Goal: Task Accomplishment & Management: Complete application form

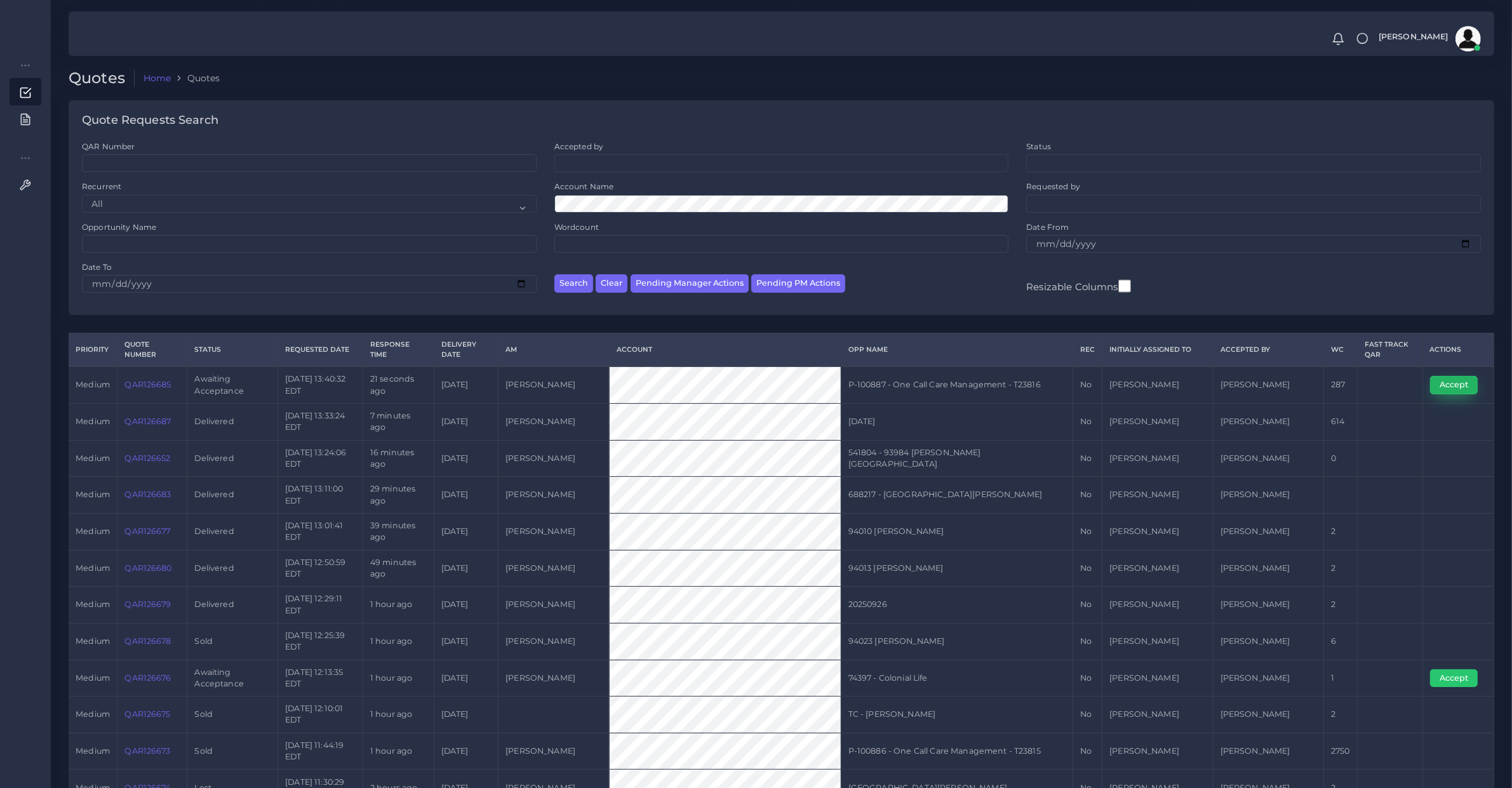
click at [1467, 391] on button "Accept" at bounding box center [1453, 385] width 47 height 18
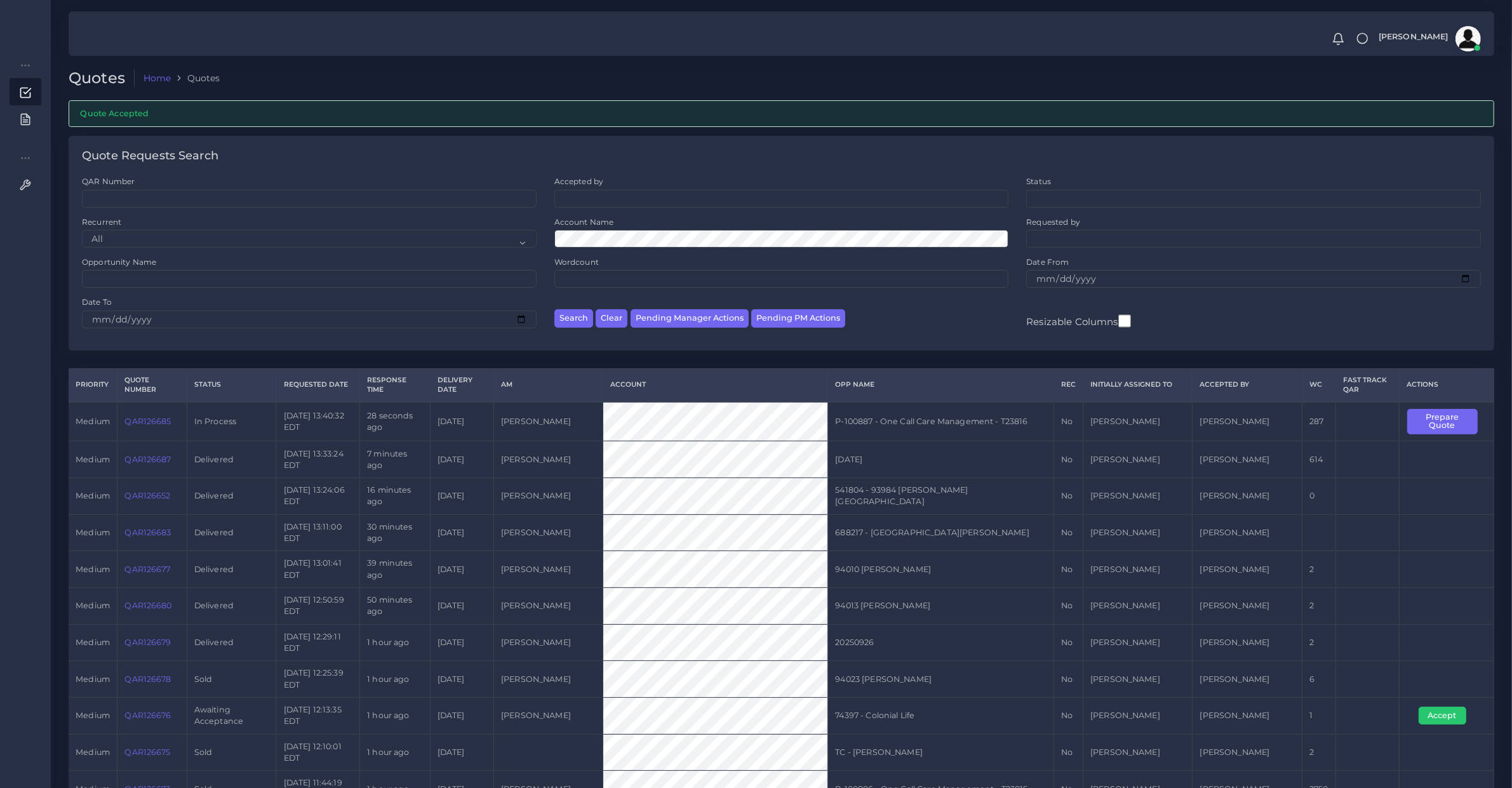
click at [150, 427] on td "QAR126685" at bounding box center [152, 422] width 70 height 39
copy link "QAR126685"
click at [1435, 409] on button "Prepare Quote" at bounding box center [1442, 422] width 70 height 26
click at [1442, 427] on button "Prepare Quote" at bounding box center [1442, 422] width 70 height 26
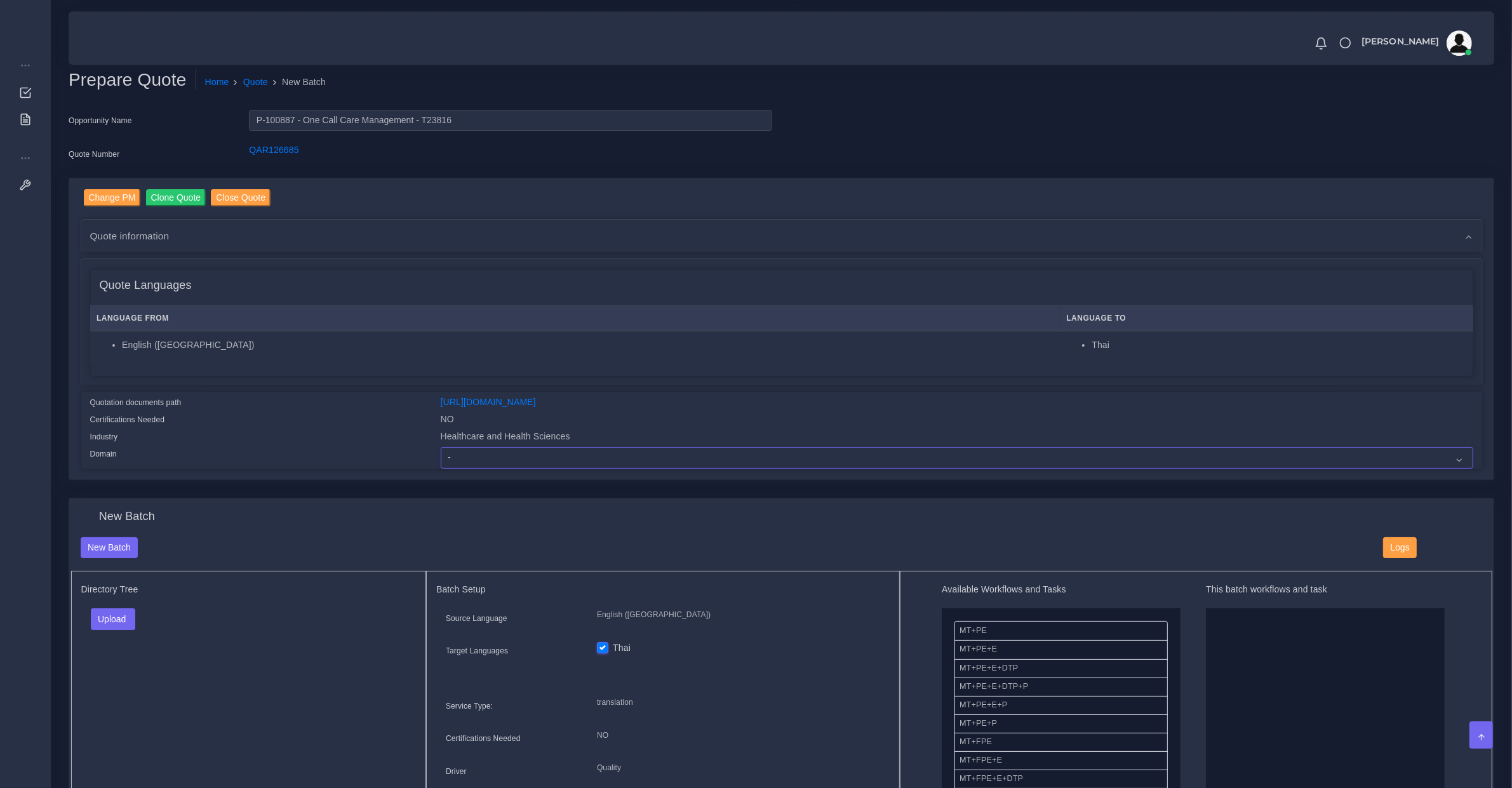
click at [448, 456] on select "- Advertising and Media Agriculture, Forestry and Fishing Architecture, Buildin…" at bounding box center [957, 457] width 1032 height 21
select select "Healthcare and Health Sciences"
click at [440, 447] on select "- Advertising and Media Agriculture, Forestry and Fishing Architecture, Buildin…" at bounding box center [957, 457] width 1032 height 21
click at [96, 632] on div "Upload Folder Files un/check all" at bounding box center [249, 623] width 335 height 30
click at [112, 618] on button "Upload" at bounding box center [113, 619] width 45 height 21
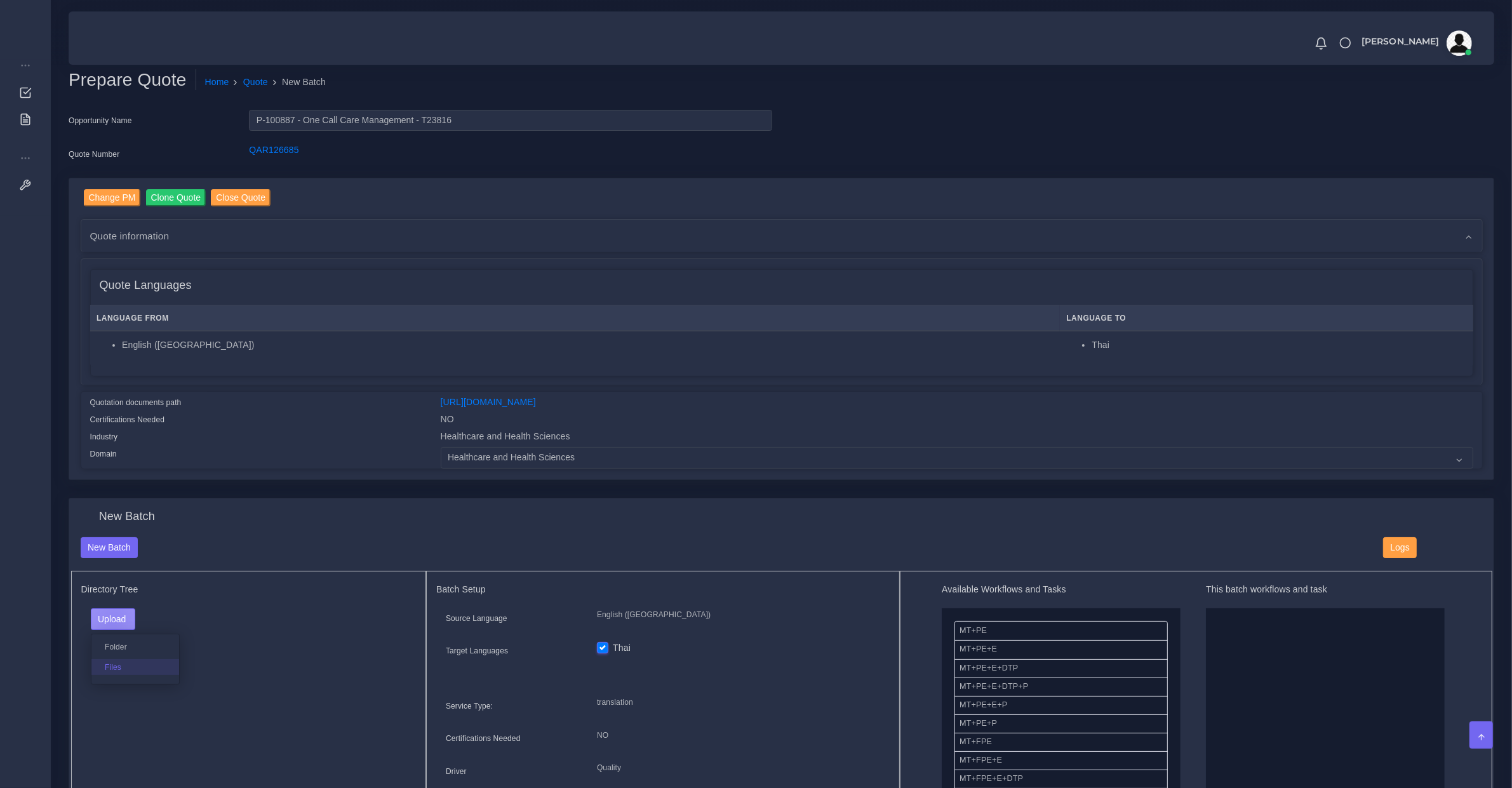
click at [116, 659] on label "Files" at bounding box center [136, 667] width 87 height 16
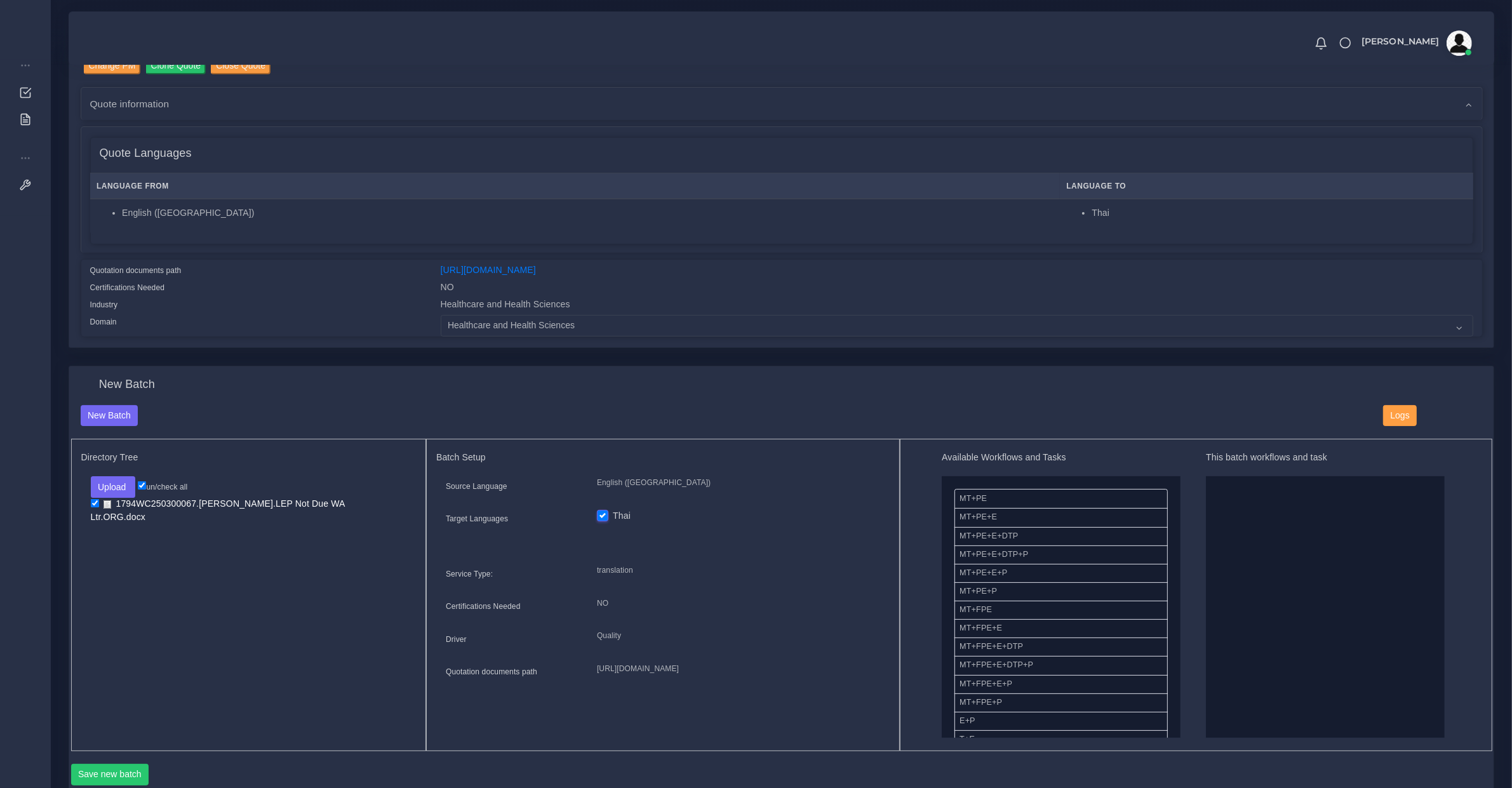
scroll to position [132, 0]
drag, startPoint x: 1007, startPoint y: 648, endPoint x: 1379, endPoint y: 592, distance: 376.2
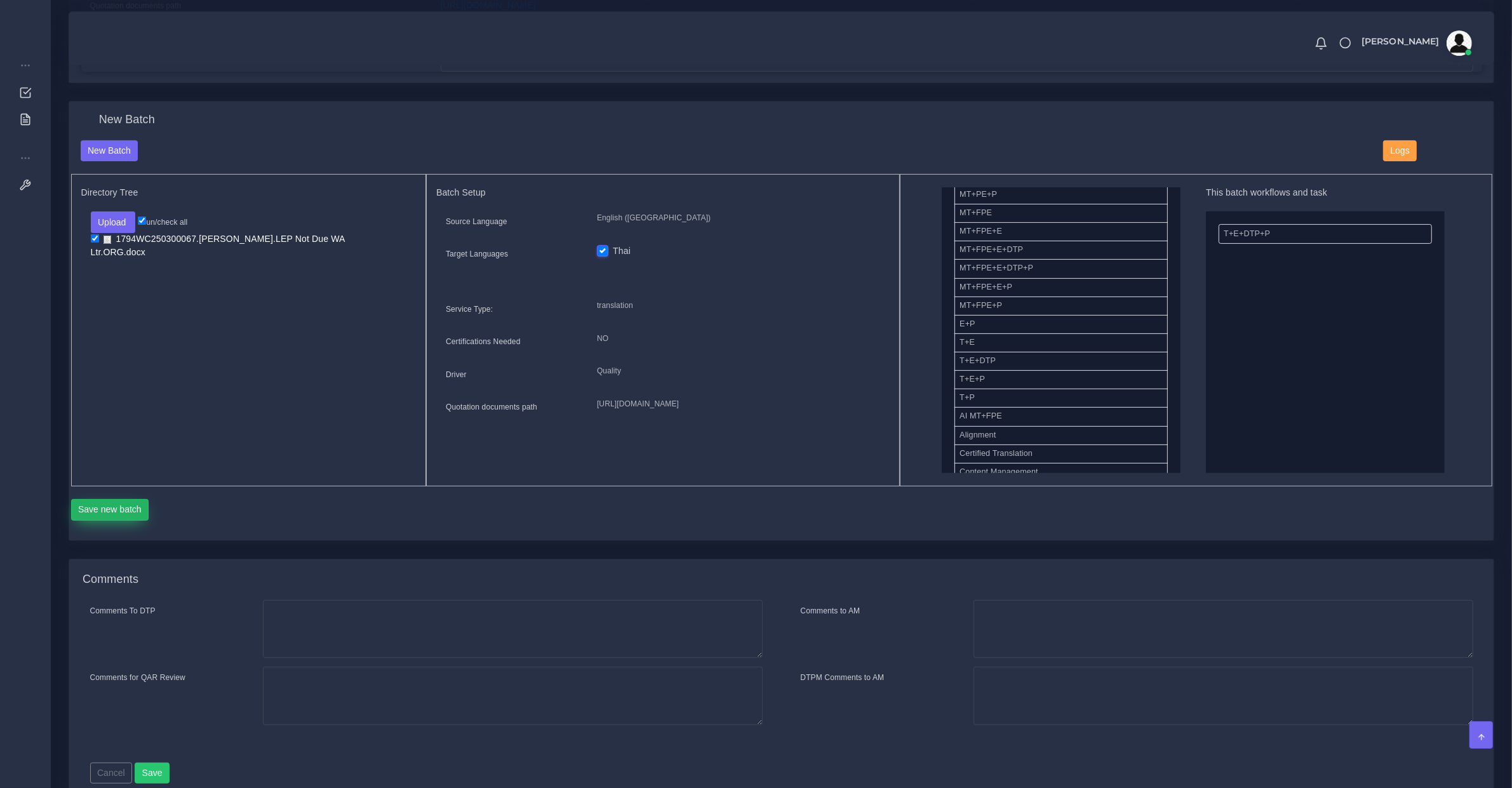
click at [114, 513] on button "Save new batch" at bounding box center [111, 510] width 78 height 21
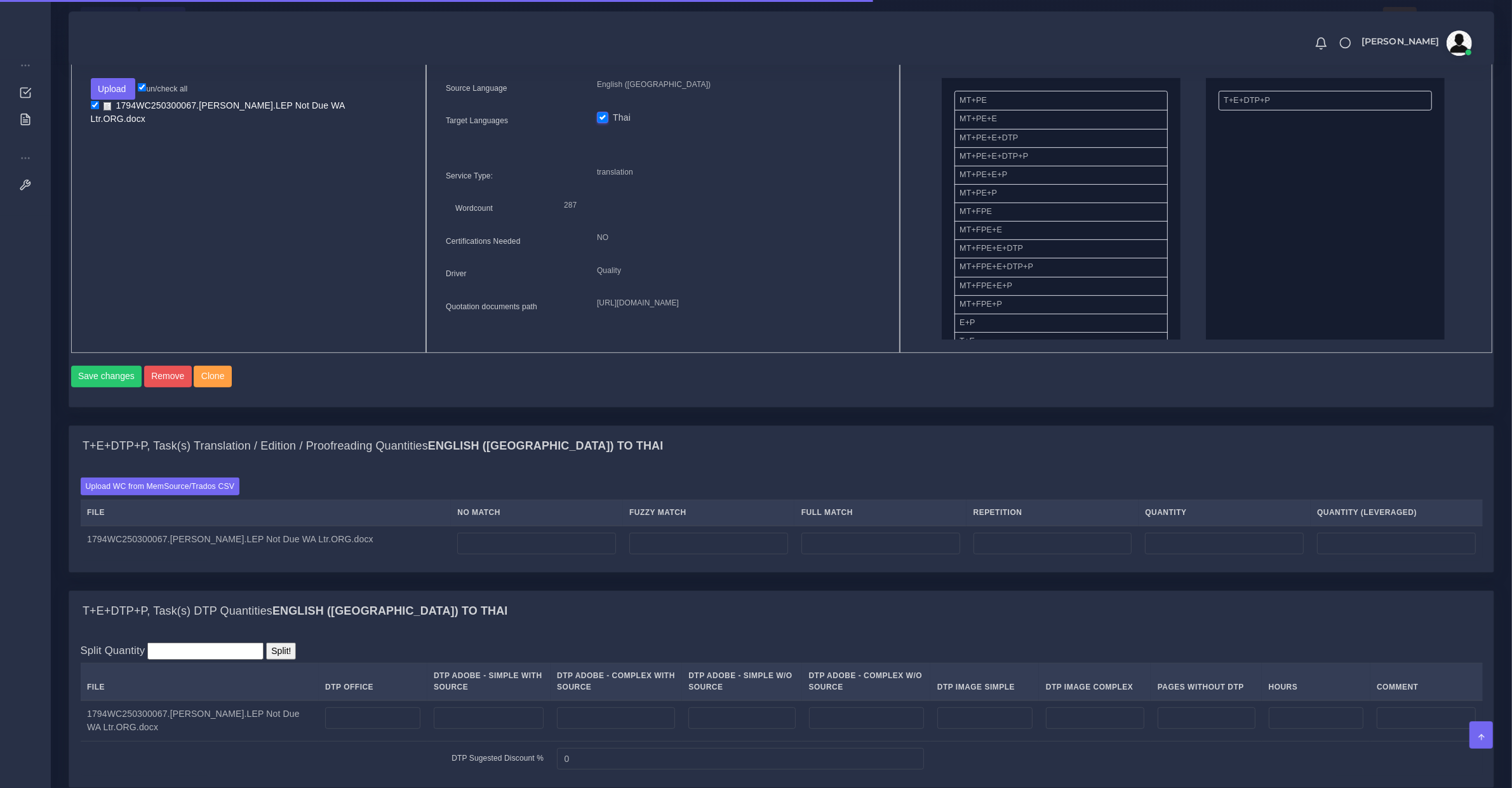
scroll to position [530, 0]
click at [497, 554] on input "number" at bounding box center [537, 543] width 159 height 21
type input "66"
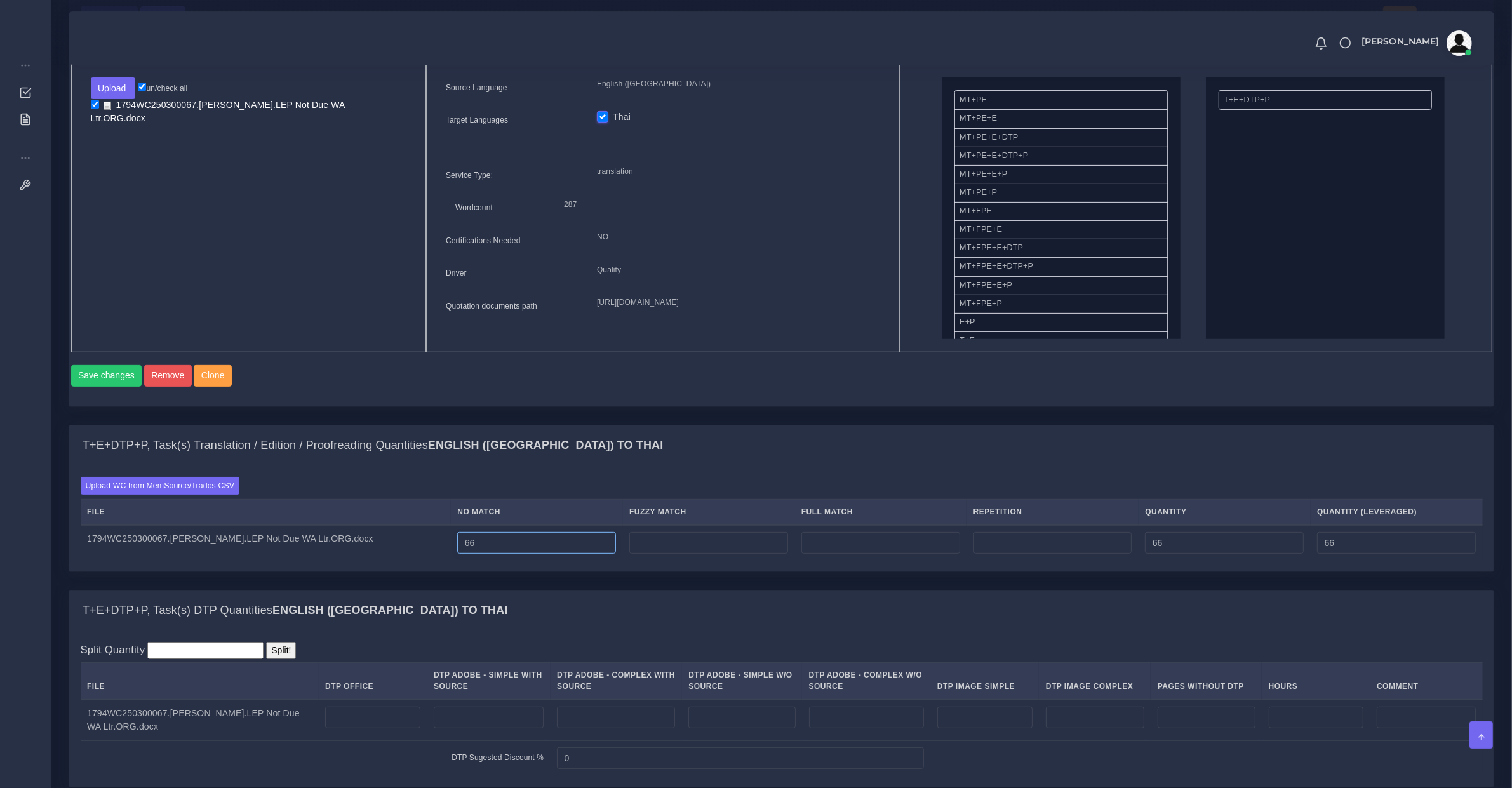
type input "67"
type input "68"
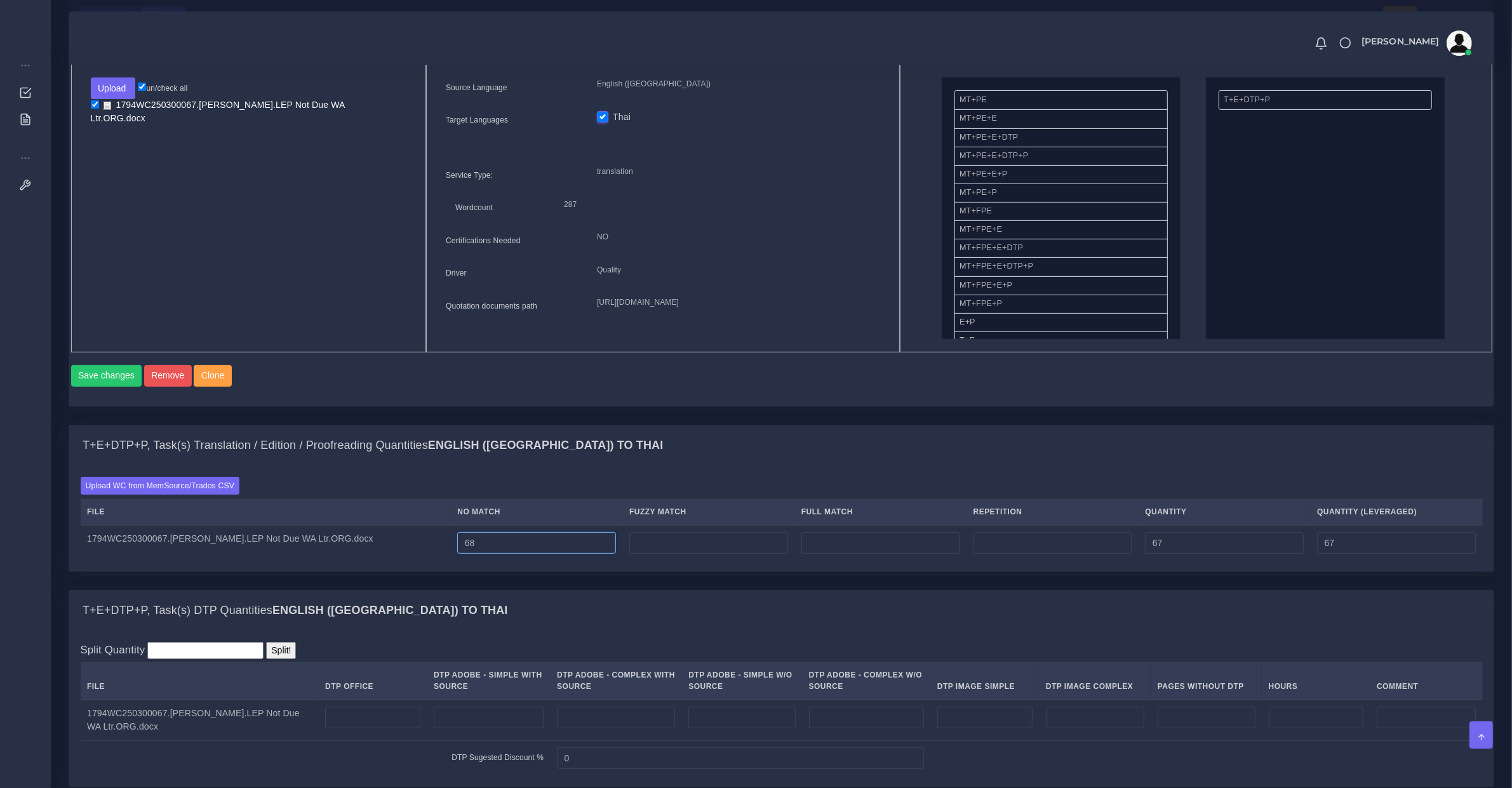
type input "68"
type input "69"
type input "70"
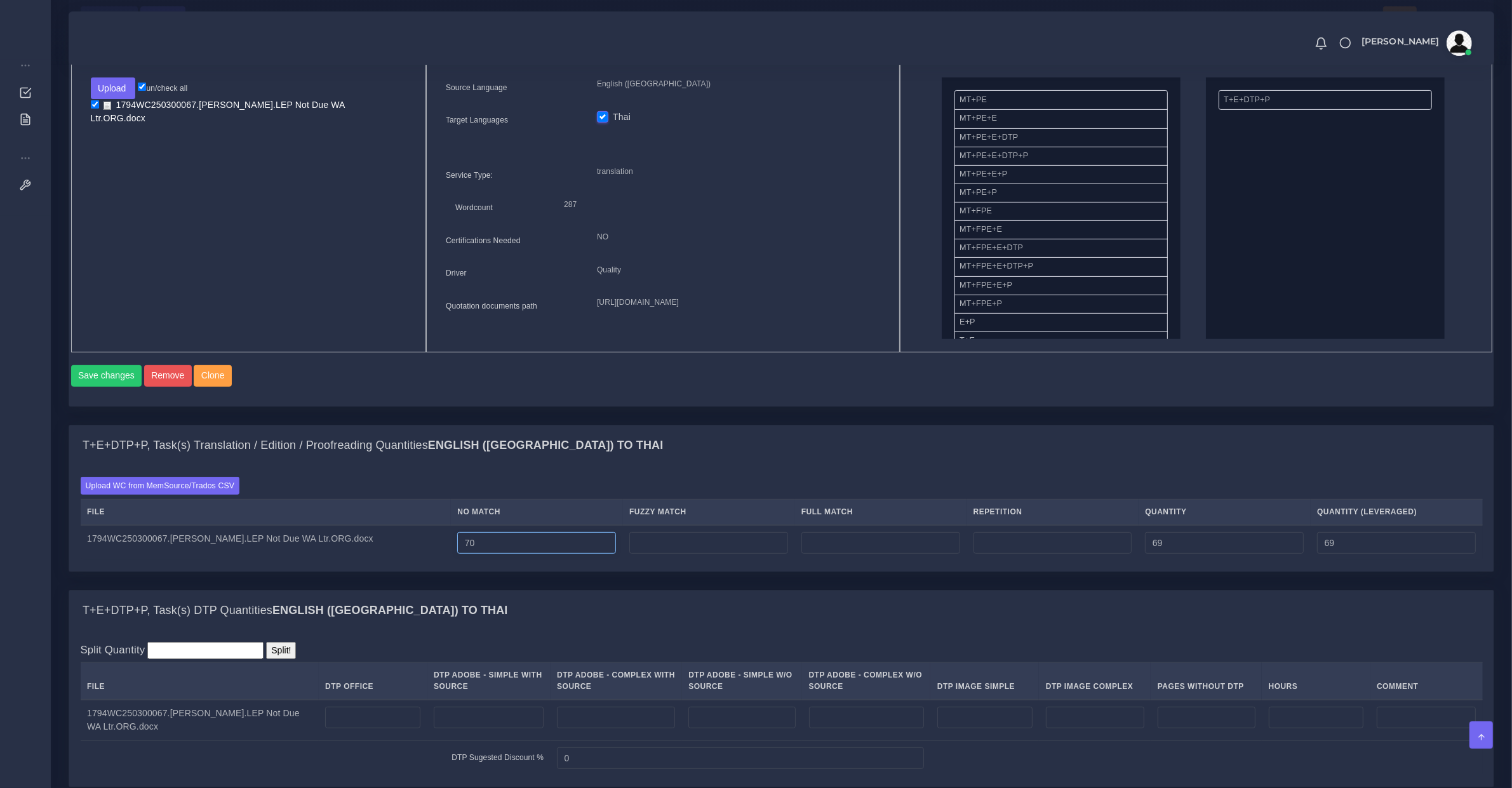
type input "70"
type input "71"
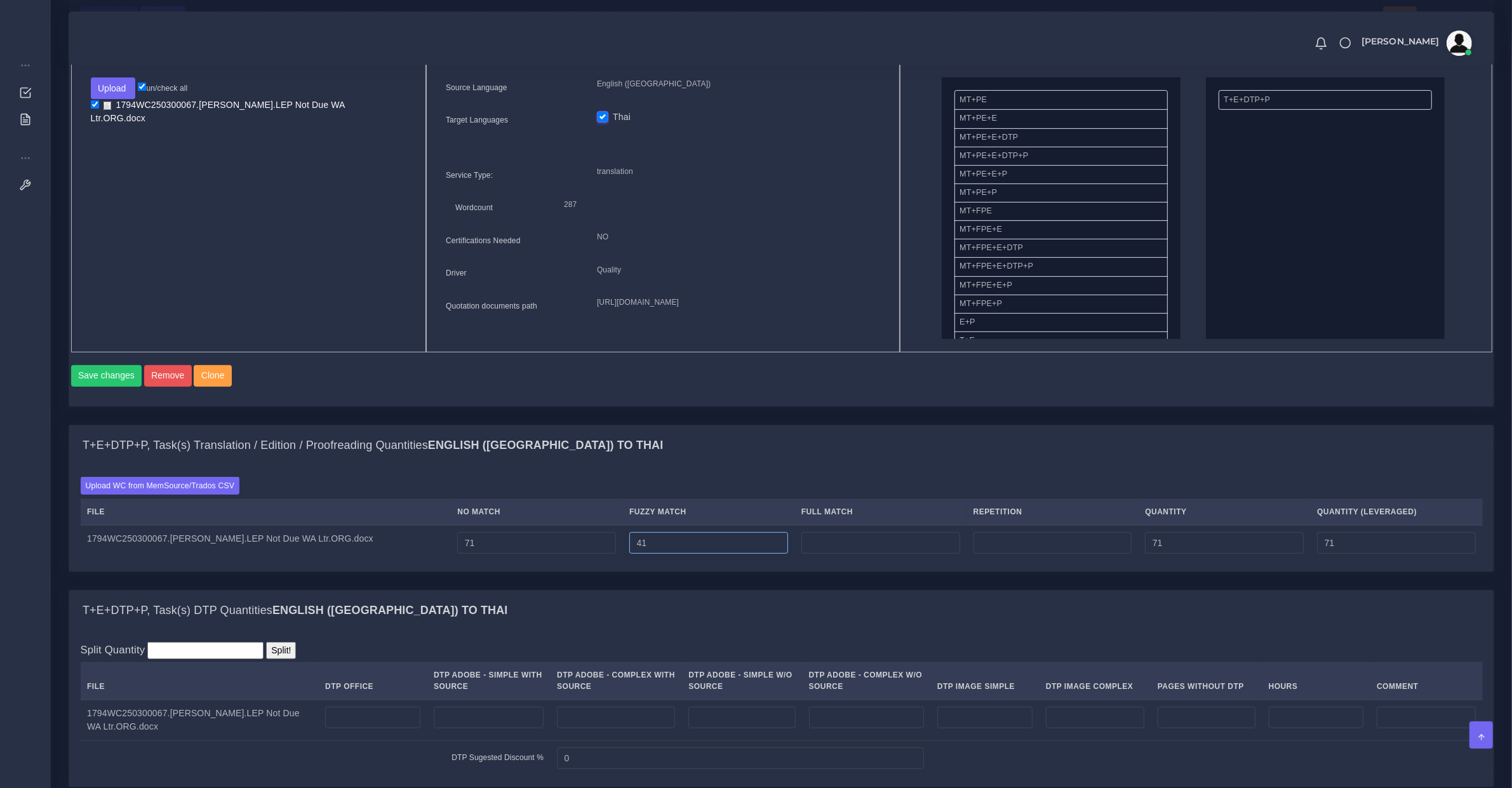
type input "41"
type input "112"
type input "91"
type input "171"
type input "283"
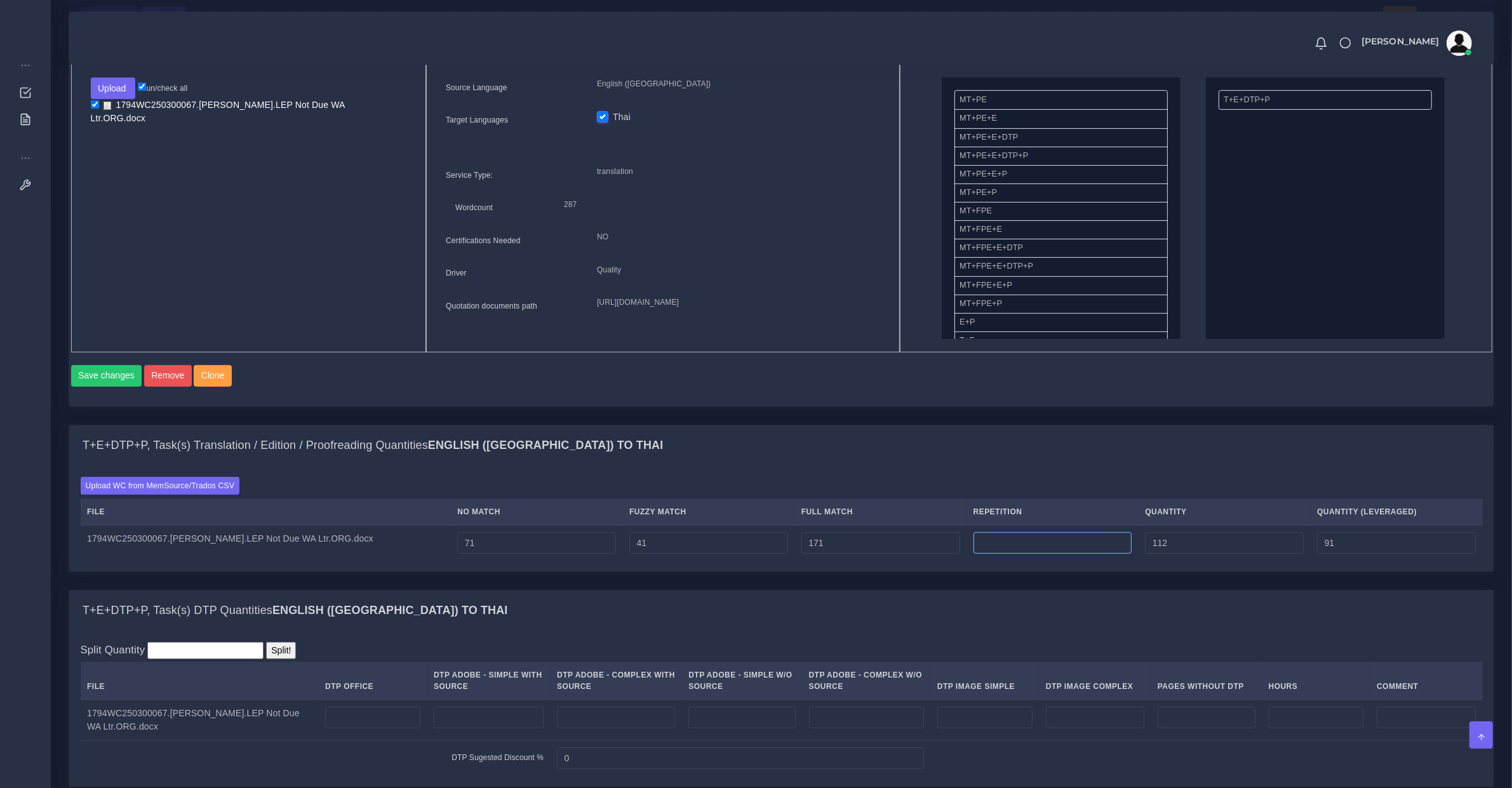
type input "134"
type input "0"
click at [392, 726] on input "number" at bounding box center [373, 718] width 95 height 21
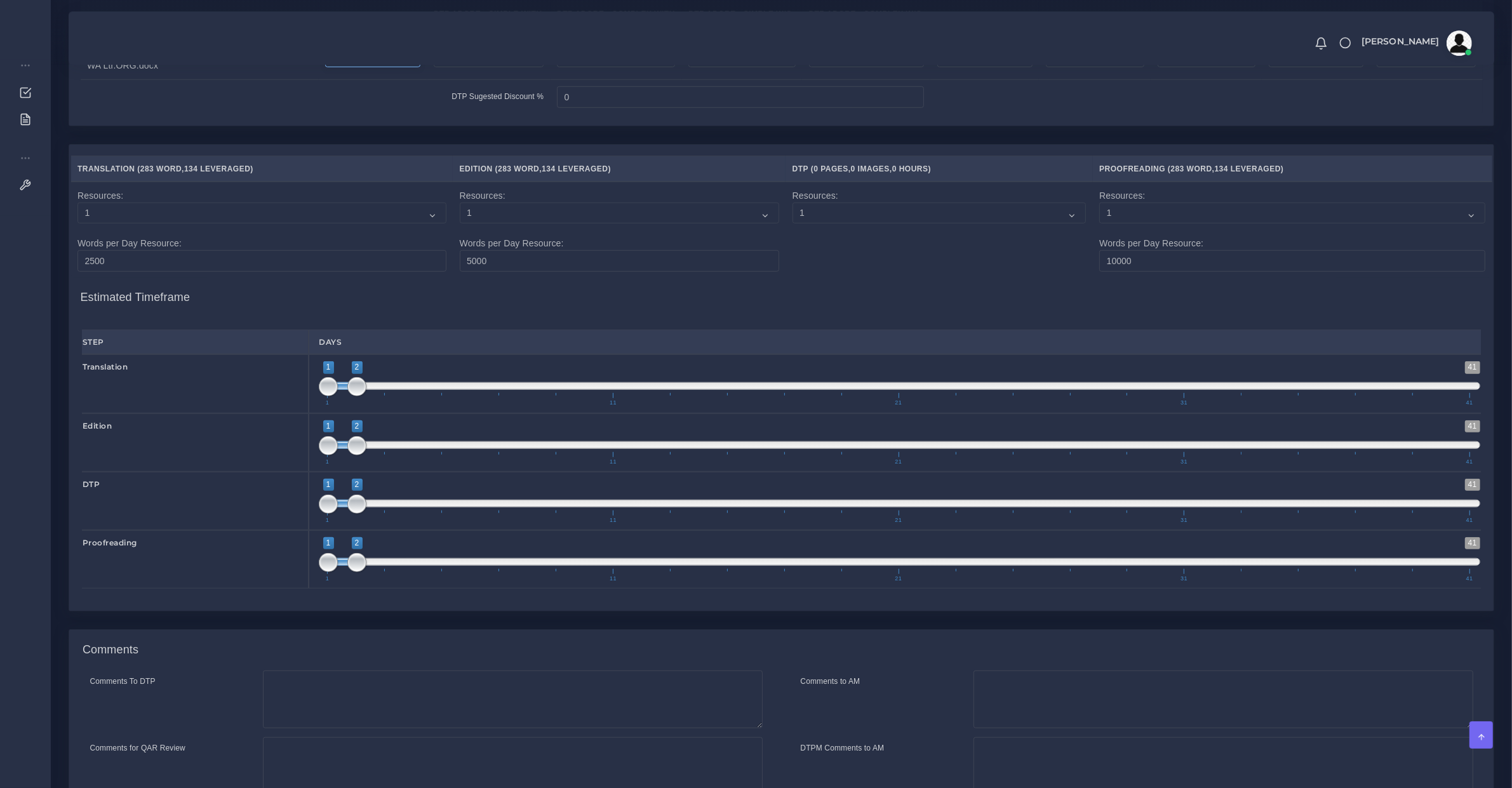
scroll to position [1330, 0]
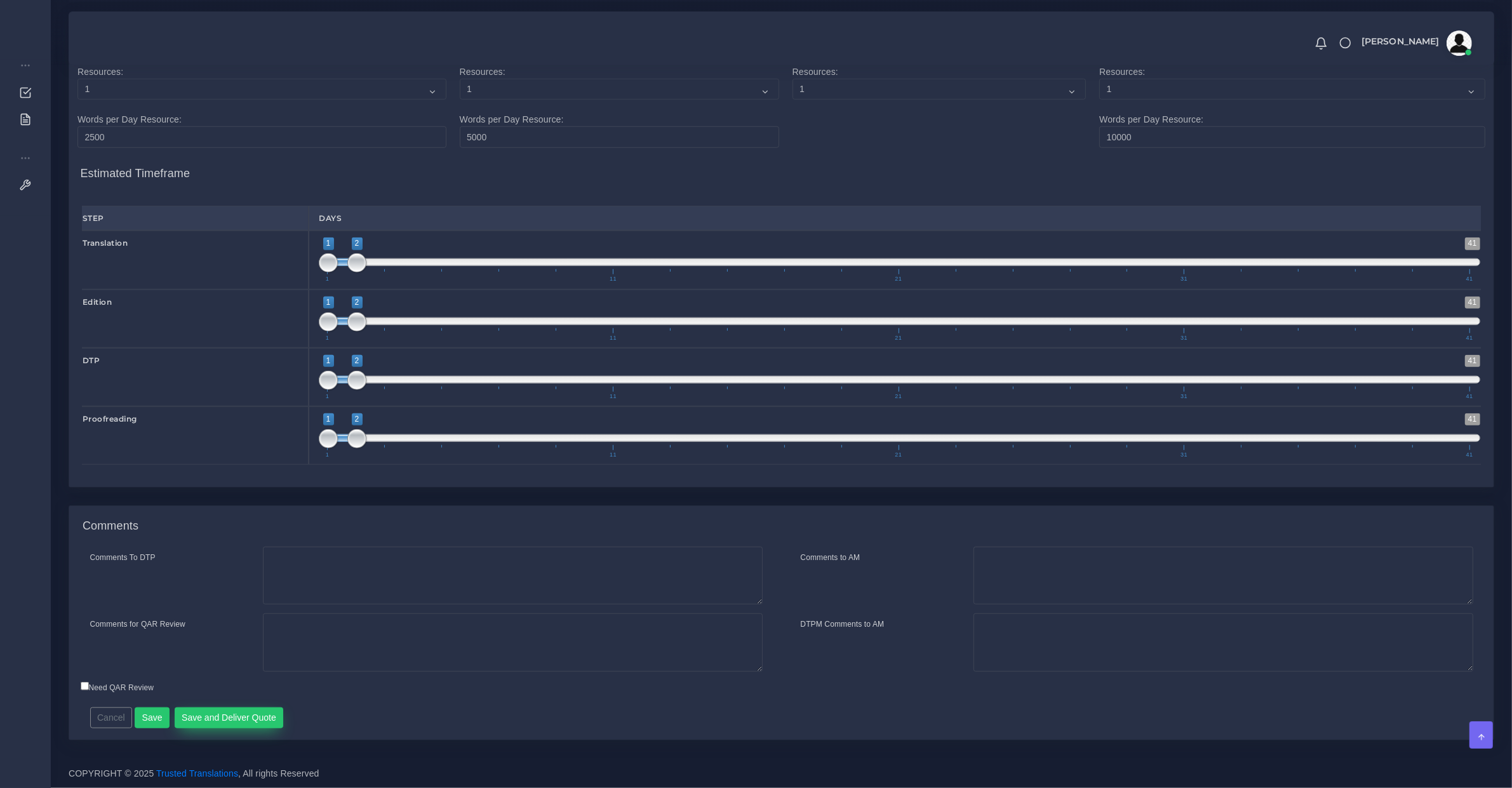
type input "1"
click at [256, 715] on button "Save and Deliver Quote" at bounding box center [229, 718] width 109 height 21
